Goal: Information Seeking & Learning: Learn about a topic

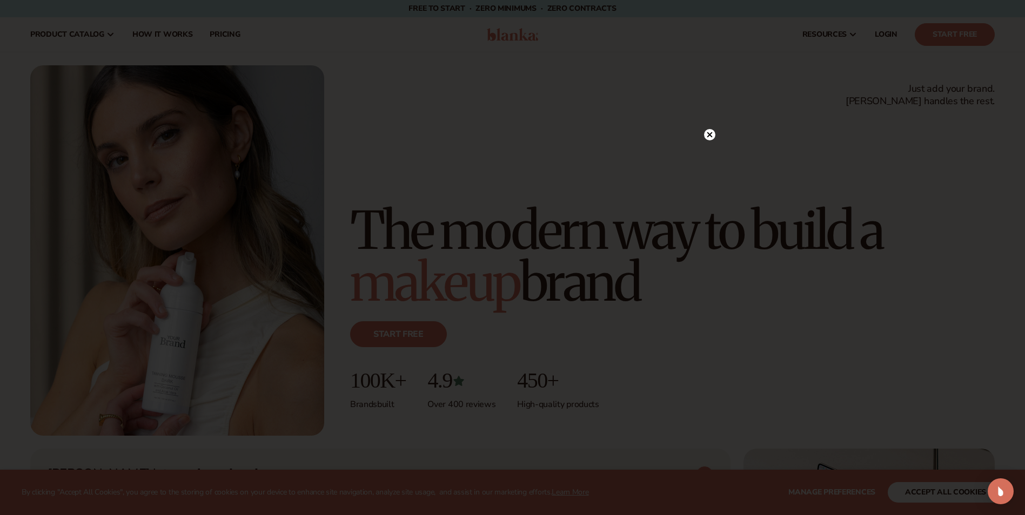
click at [710, 137] on circle at bounding box center [709, 134] width 11 height 11
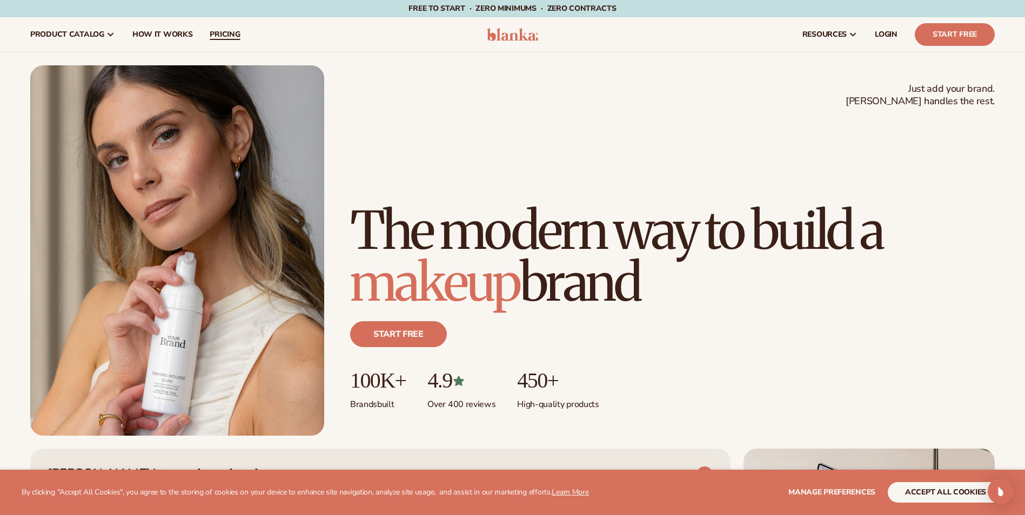
click at [230, 36] on span "pricing" at bounding box center [225, 34] width 30 height 9
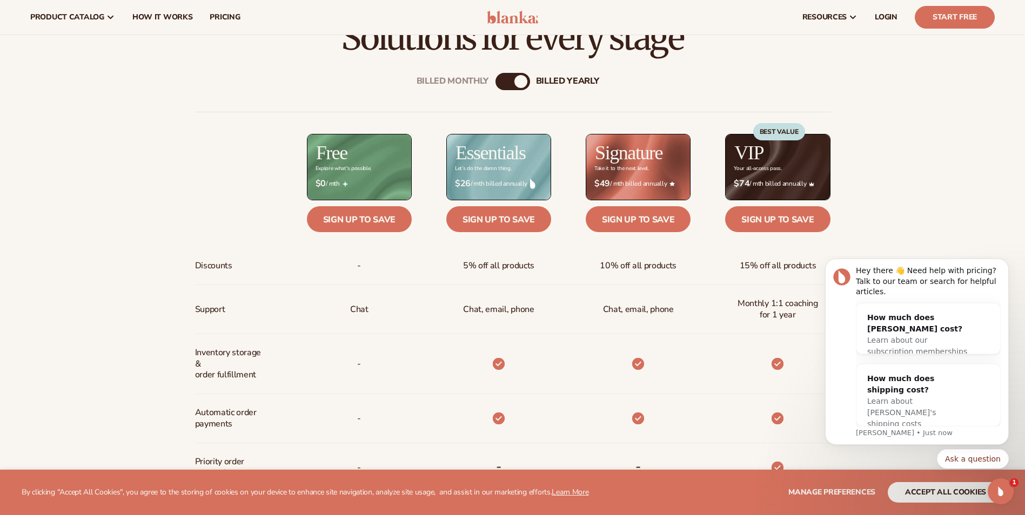
scroll to position [432, 0]
click at [996, 490] on icon "Open Intercom Messenger" at bounding box center [999, 490] width 18 height 18
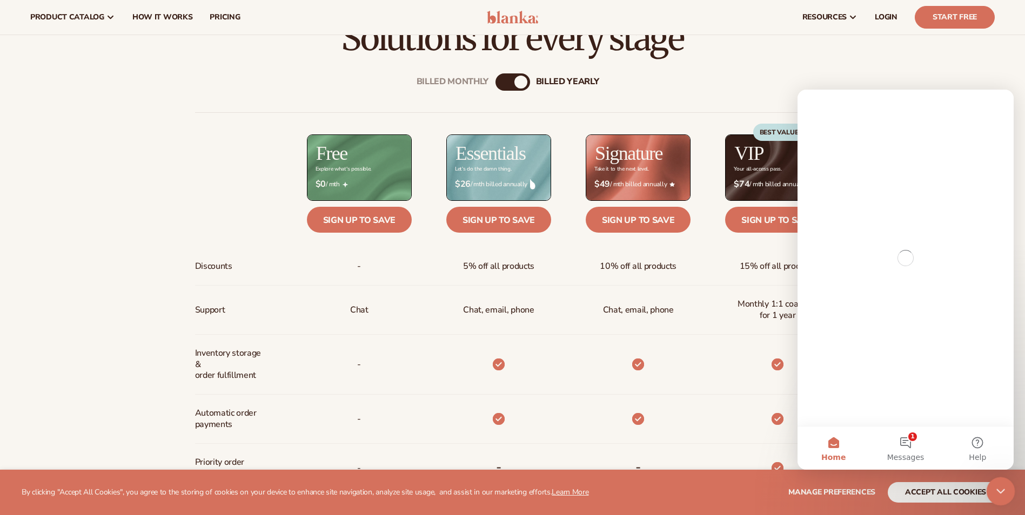
scroll to position [0, 0]
click at [996, 490] on icon "Close Intercom Messenger" at bounding box center [999, 490] width 8 height 4
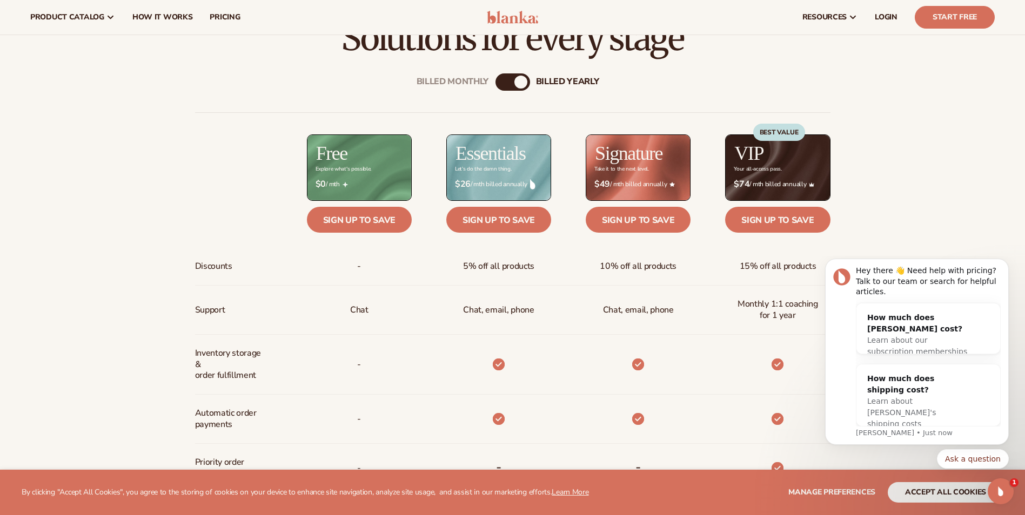
click at [872, 507] on html "Hey there 👋 Need help with pricing? Talk to our team or search for helpful arti…" at bounding box center [917, 383] width 216 height 254
click at [1005, 264] on icon "Dismiss notification" at bounding box center [1005, 262] width 4 height 4
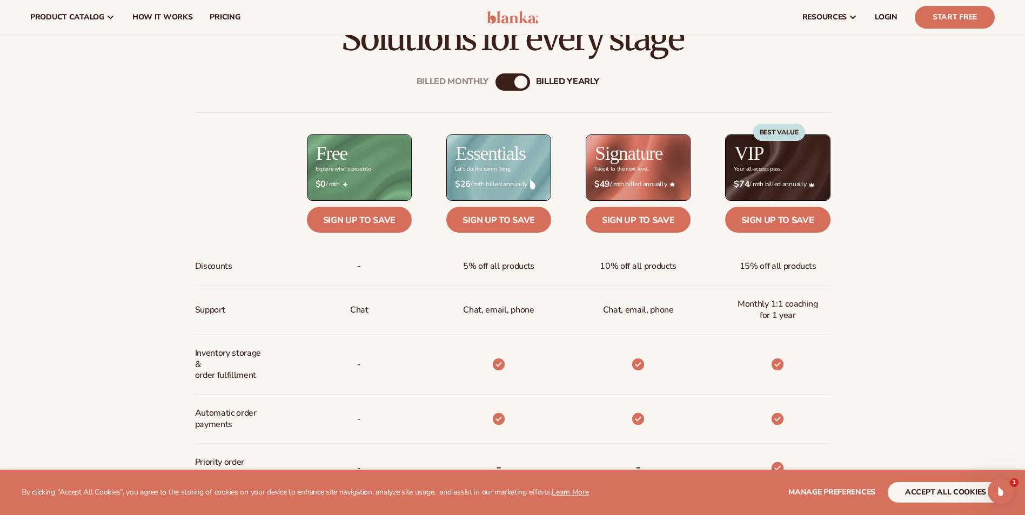
click at [510, 84] on div "Billed Monthly billed Yearly" at bounding box center [512, 81] width 35 height 17
click at [503, 80] on div "Billed Monthly" at bounding box center [501, 82] width 13 height 13
click at [517, 80] on div "billed Yearly" at bounding box center [523, 82] width 13 height 13
click at [503, 77] on div "Billed Monthly" at bounding box center [501, 82] width 13 height 13
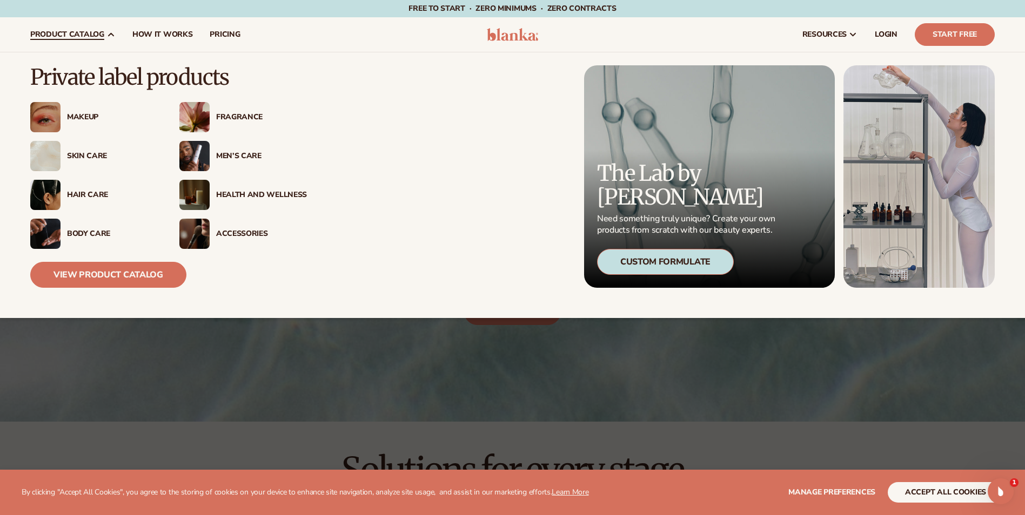
click at [234, 192] on div "Health And Wellness" at bounding box center [261, 195] width 91 height 9
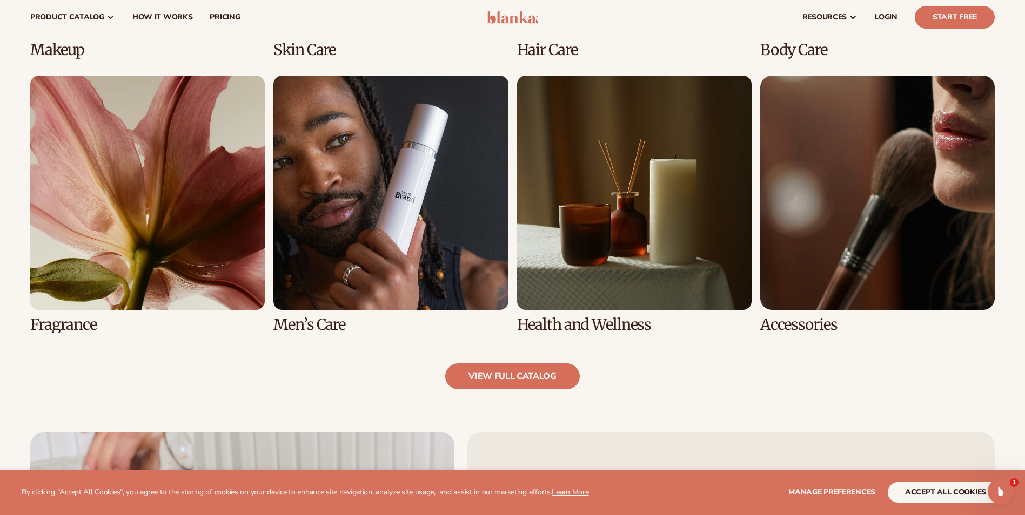
scroll to position [918, 0]
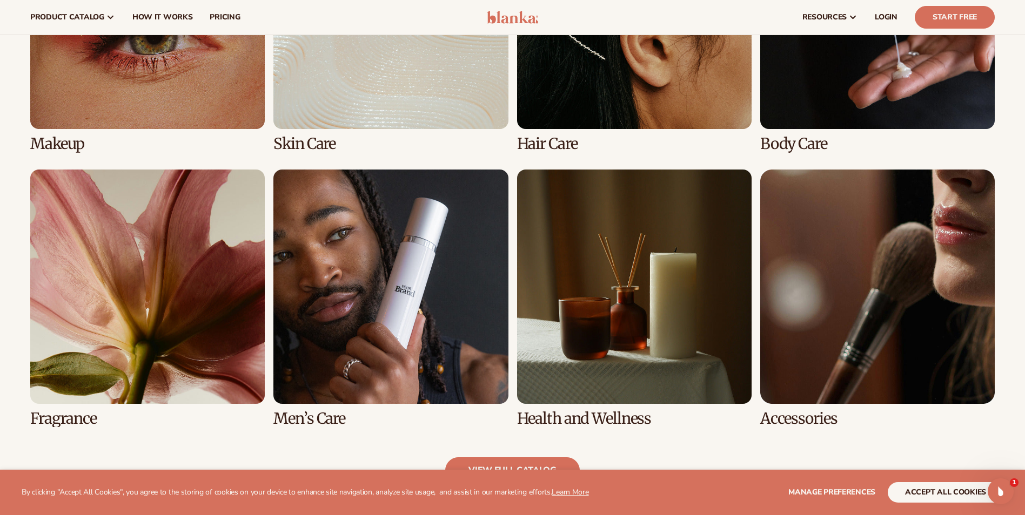
click at [603, 232] on link "7 / 8" at bounding box center [634, 299] width 234 height 258
click at [578, 416] on link "7 / 8" at bounding box center [634, 299] width 234 height 258
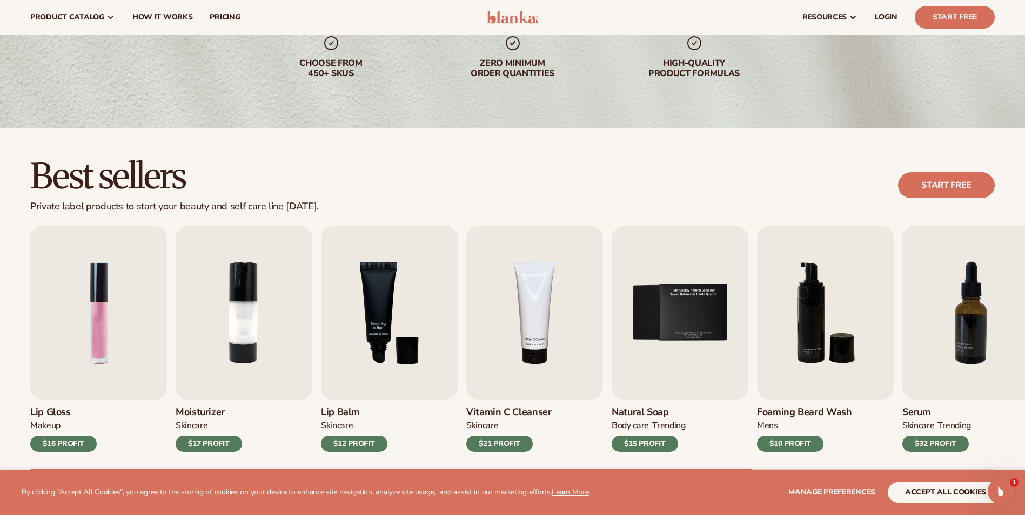
scroll to position [54, 0]
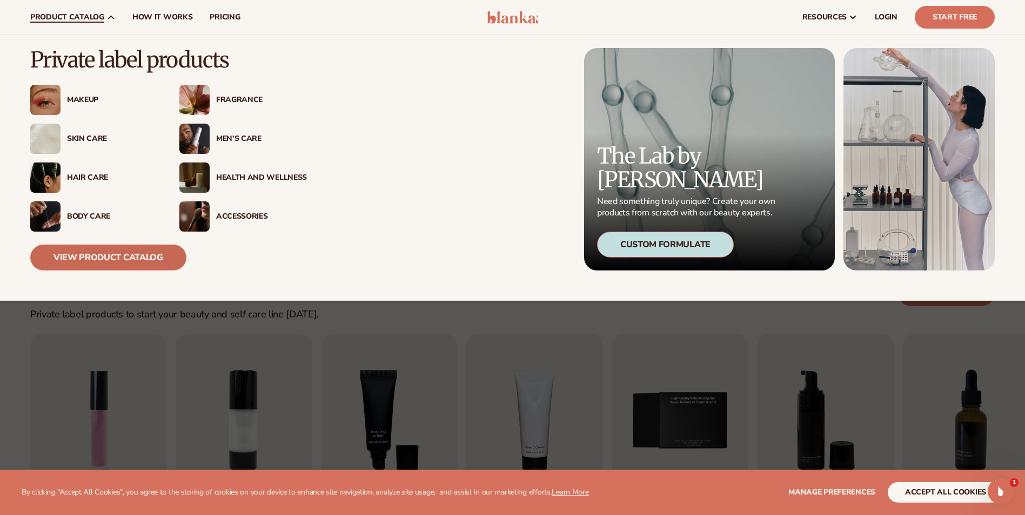
click at [130, 262] on link "View Product Catalog" at bounding box center [108, 258] width 156 height 26
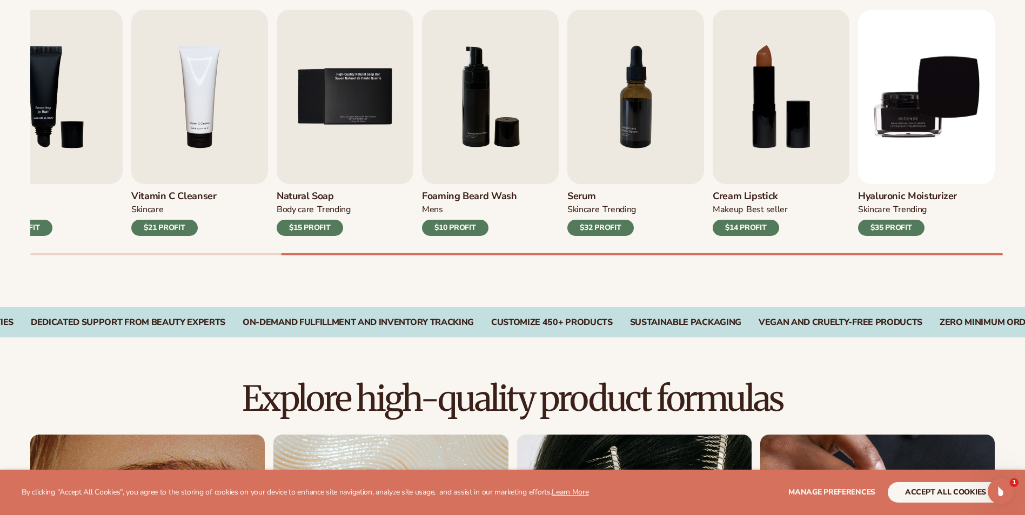
click at [565, 272] on div "Best sellers Private label products to start your beauty and self care line [DA…" at bounding box center [512, 109] width 1025 height 395
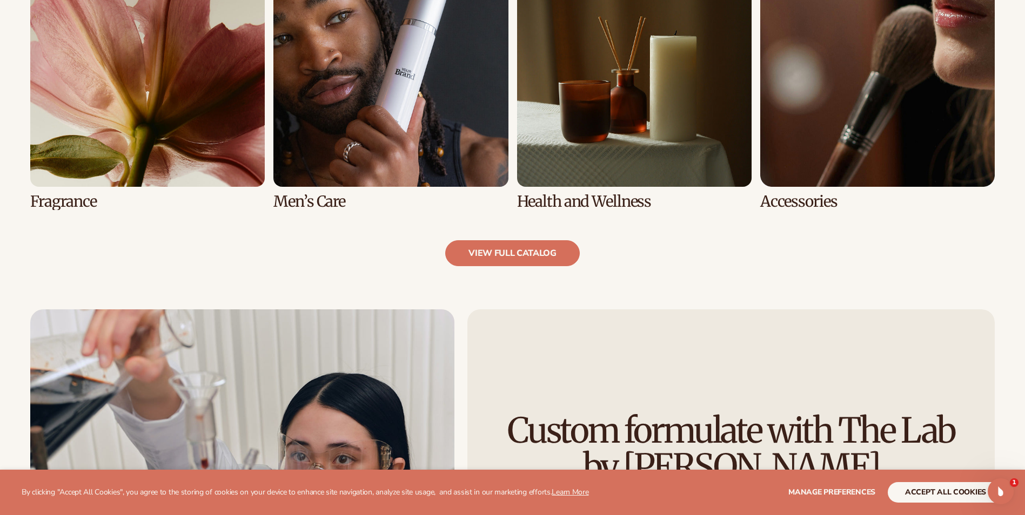
scroll to position [1188, 0]
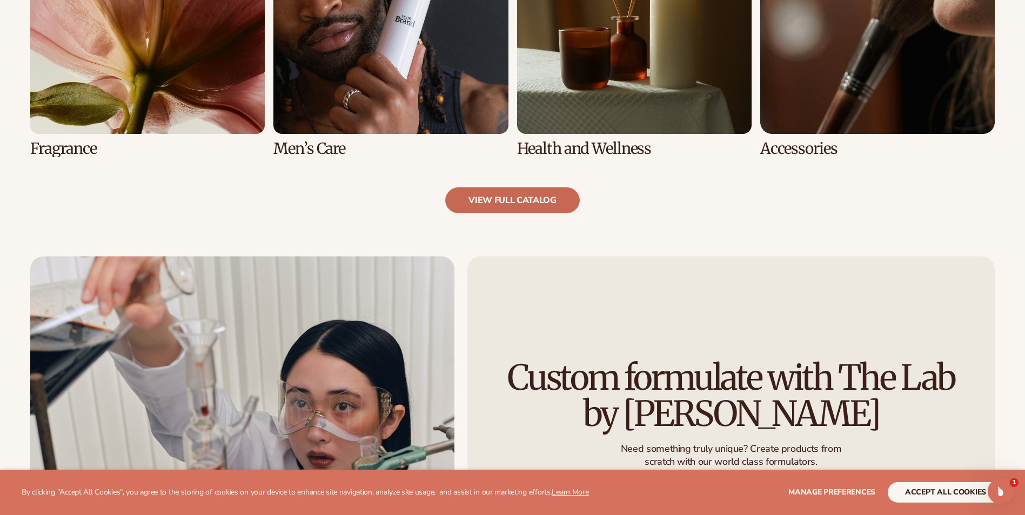
click at [498, 199] on link "view full catalog" at bounding box center [512, 200] width 134 height 26
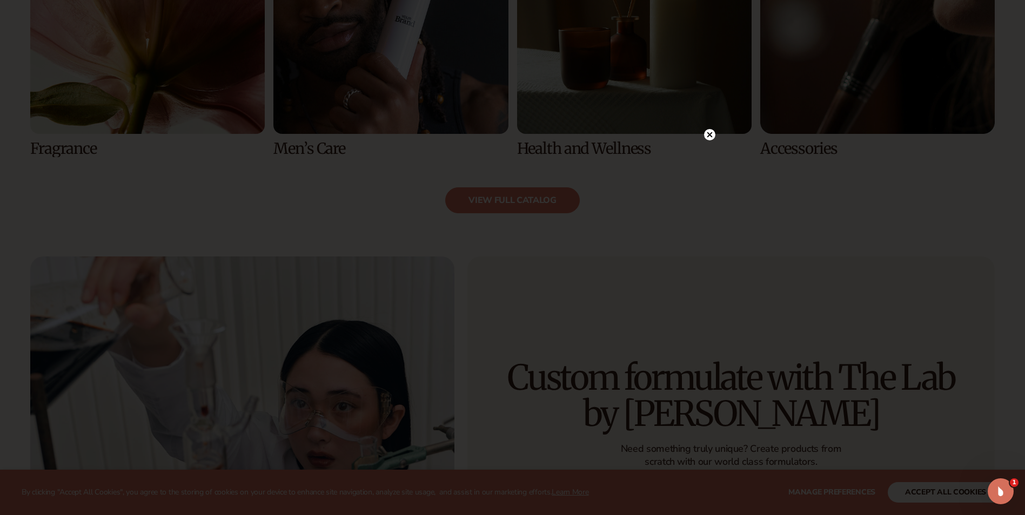
click at [707, 134] on circle at bounding box center [709, 134] width 11 height 11
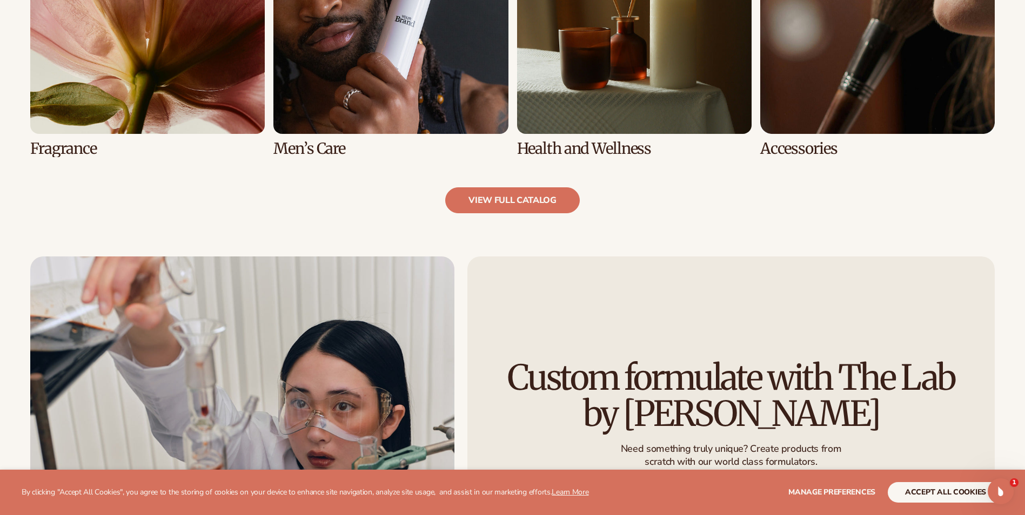
click at [598, 58] on link "7 / 8" at bounding box center [634, 29] width 234 height 258
